Goal: Task Accomplishment & Management: Manage account settings

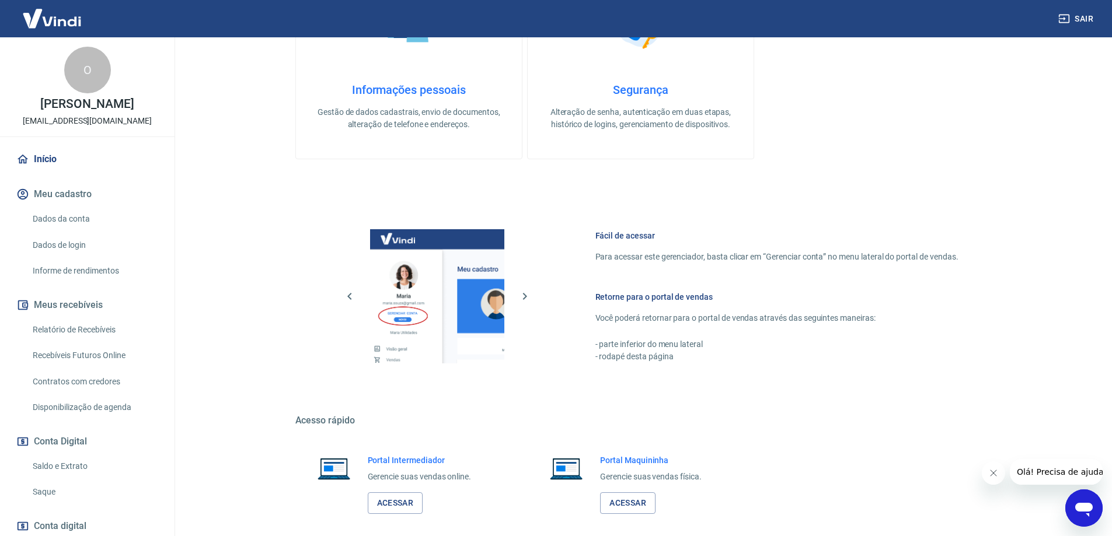
scroll to position [465, 0]
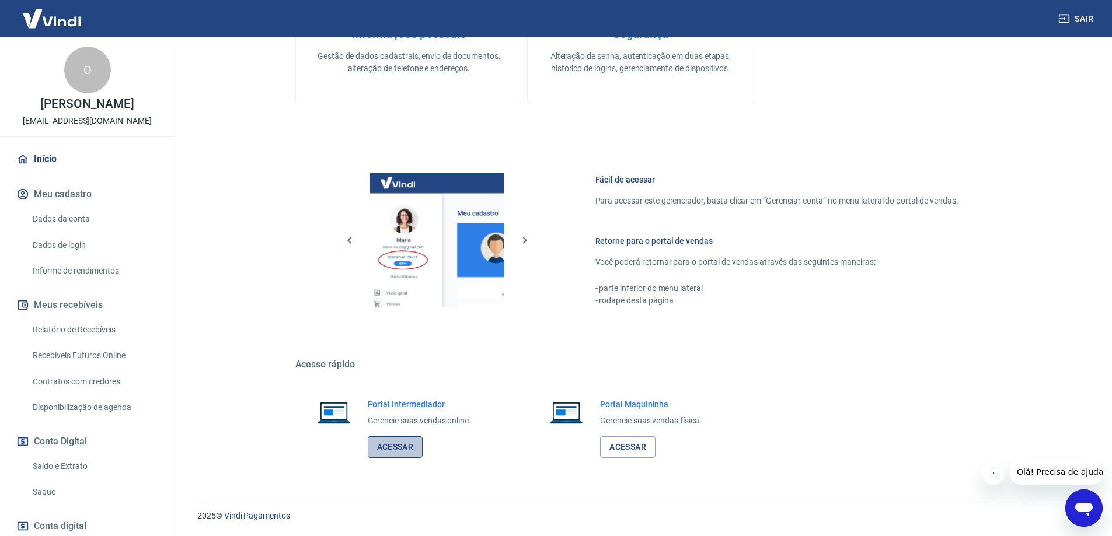
click at [404, 440] on link "Acessar" at bounding box center [395, 448] width 55 height 22
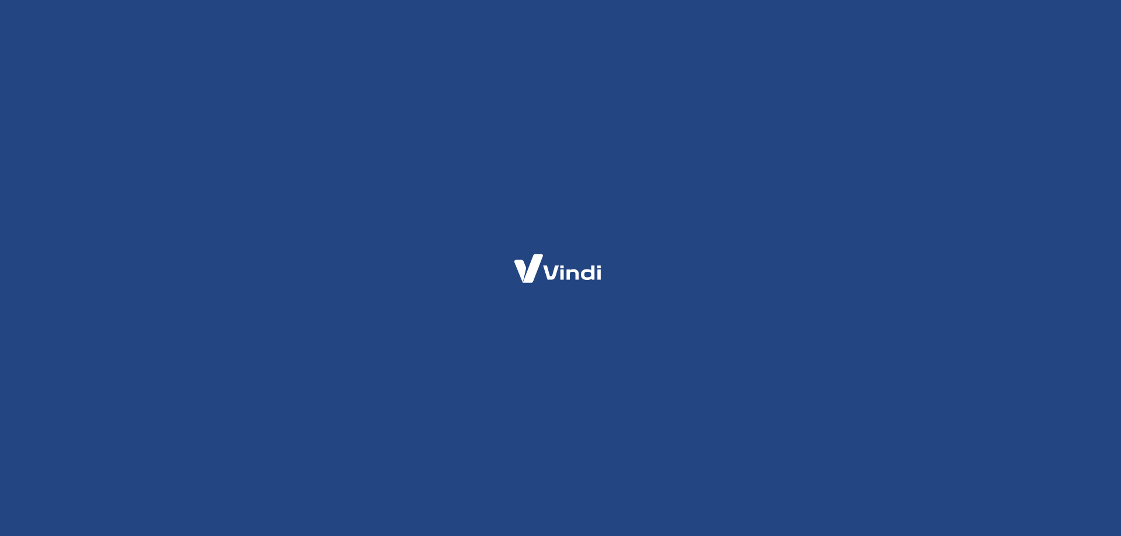
drag, startPoint x: 473, startPoint y: 224, endPoint x: 472, endPoint y: 68, distance: 156.4
click at [475, 194] on div at bounding box center [560, 268] width 1121 height 536
